Goal: Transaction & Acquisition: Purchase product/service

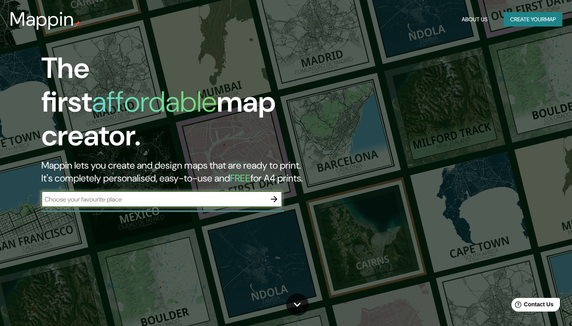
click at [272, 194] on icon "button" at bounding box center [275, 199] width 10 height 10
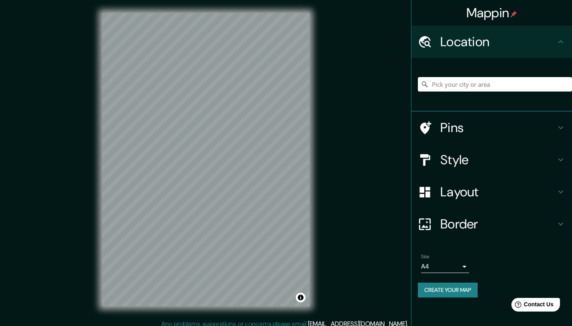
click at [343, 74] on div "Mappin Location Pins Style Layout Border Choose a border. Hint : you can make l…" at bounding box center [286, 166] width 572 height 332
click at [315, 65] on div "© Mapbox © OpenStreetMap Improve this map" at bounding box center [205, 159] width 233 height 319
click at [327, 116] on div "Mappin Location Pins Style Layout Border Choose a border. Hint : you can make l…" at bounding box center [286, 166] width 572 height 332
click at [313, 123] on div "© Mapbox © OpenStreetMap Improve this map" at bounding box center [205, 159] width 233 height 319
click at [319, 245] on div "© Mapbox © OpenStreetMap Improve this map" at bounding box center [205, 159] width 233 height 319
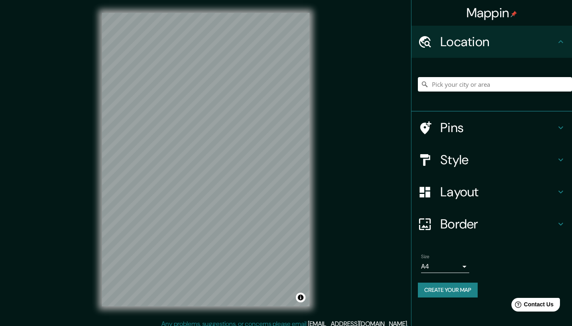
click at [430, 168] on h4 "Style" at bounding box center [499, 160] width 116 height 16
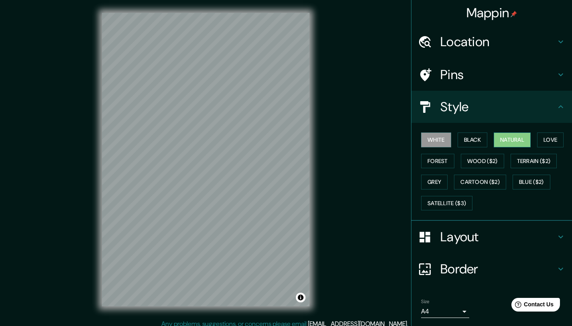
click at [430, 147] on button "Natural" at bounding box center [512, 140] width 37 height 15
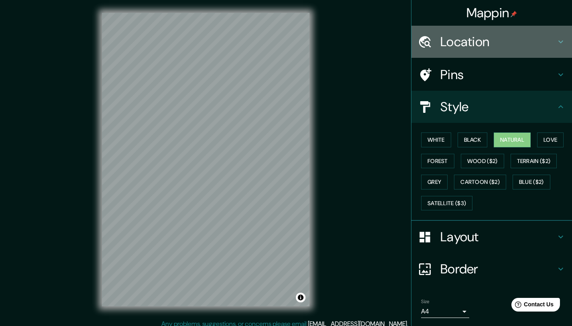
click at [430, 46] on h4 "Location" at bounding box center [499, 42] width 116 height 16
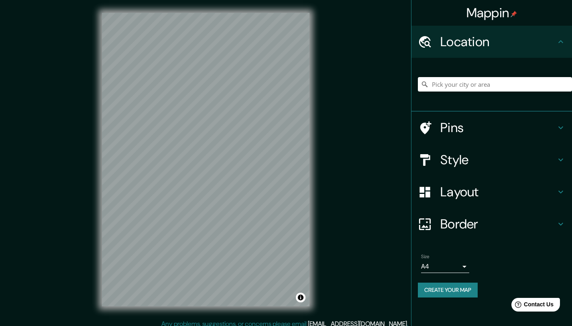
click at [430, 181] on div "Layout" at bounding box center [492, 192] width 161 height 32
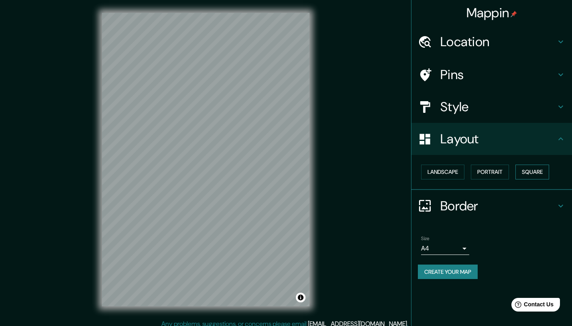
click at [430, 175] on button "Square" at bounding box center [533, 172] width 34 height 15
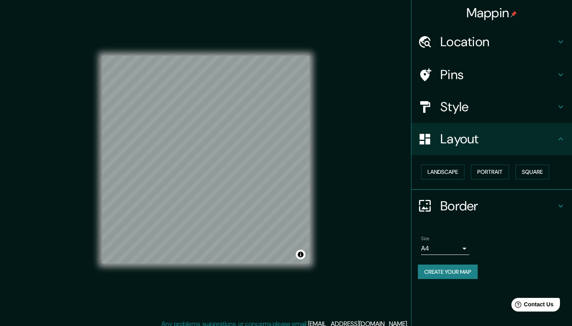
click at [430, 201] on h4 "Border" at bounding box center [499, 206] width 116 height 16
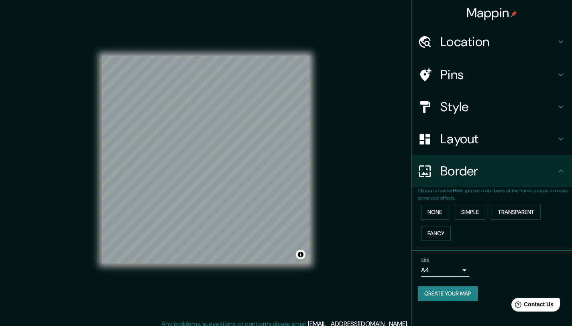
click at [430, 268] on body "Mappin Location Pins Style Layout Border Choose a border. Hint : you can make l…" at bounding box center [286, 163] width 572 height 326
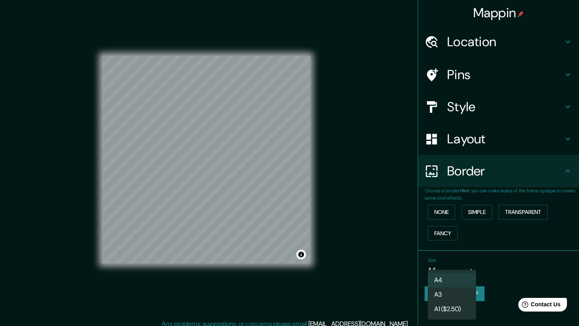
click at [430, 294] on li "A3" at bounding box center [451, 295] width 48 height 14
type input "a4"
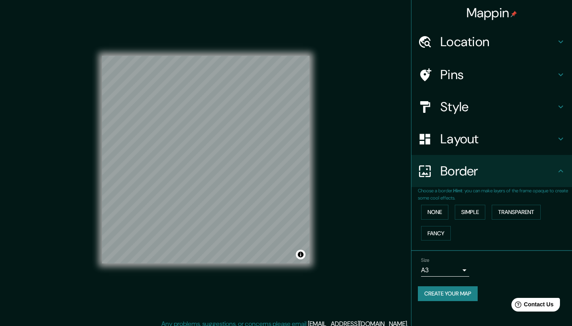
click at [430, 290] on button "Create your map" at bounding box center [448, 293] width 60 height 15
